Goal: Find specific page/section: Find specific page/section

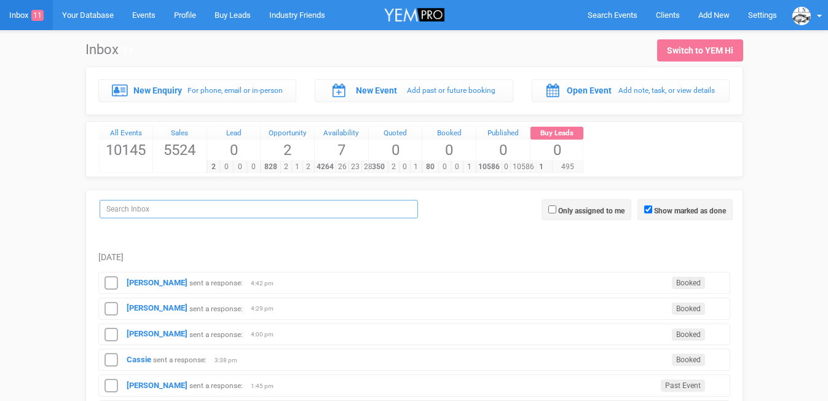
click at [245, 209] on input "search" at bounding box center [259, 209] width 319 height 18
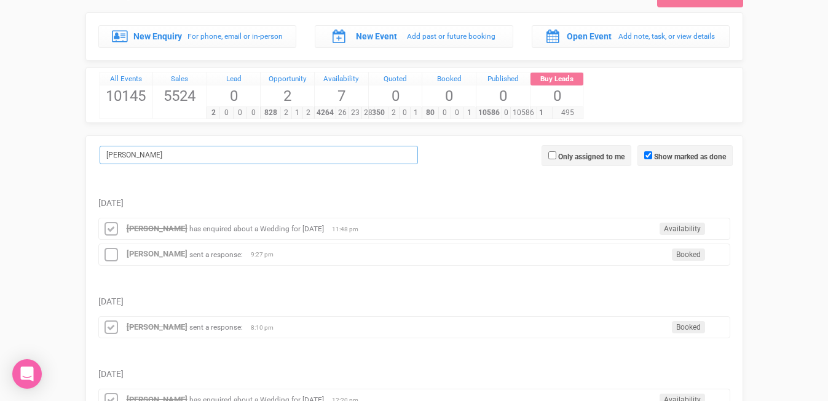
scroll to position [59, 0]
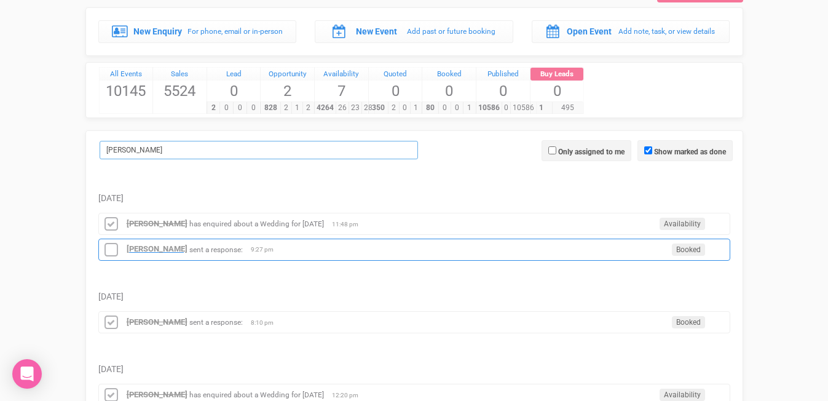
type input "[PERSON_NAME]"
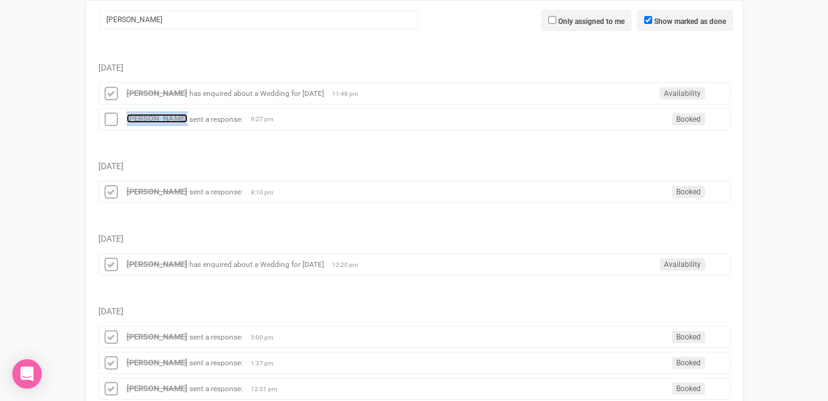
scroll to position [211, 0]
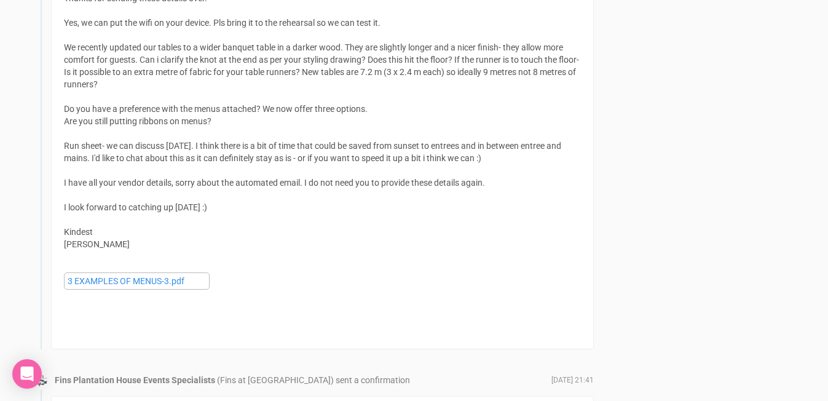
scroll to position [3402, 0]
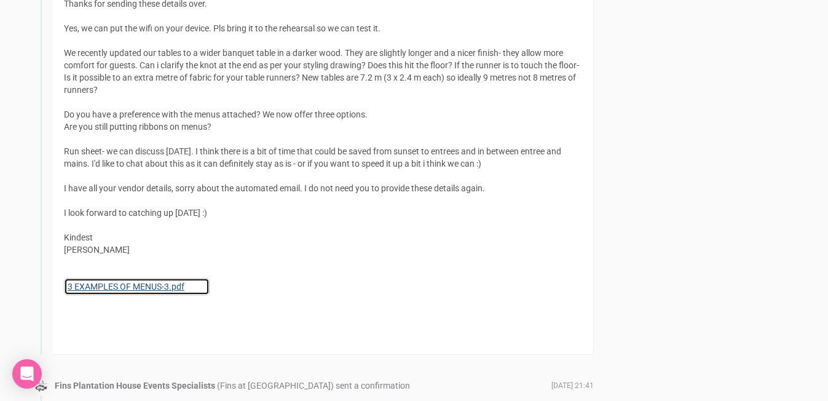
click at [146, 278] on link "3 EXAMPLES OF MENUS-3.pdf" at bounding box center [137, 286] width 146 height 17
